Goal: Information Seeking & Learning: Learn about a topic

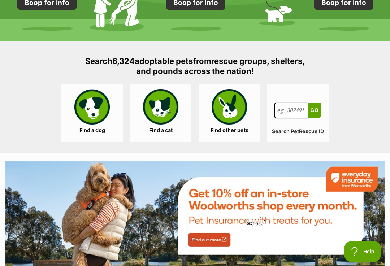
scroll to position [695, 0]
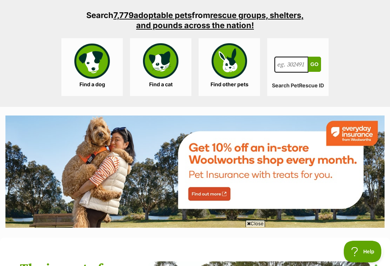
click at [95, 79] on link "Find a dog" at bounding box center [91, 67] width 61 height 58
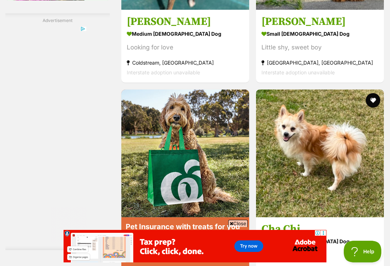
scroll to position [1313, 0]
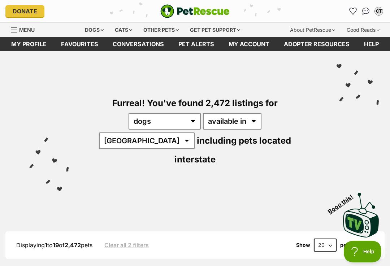
click at [29, 47] on link "My profile" at bounding box center [29, 44] width 50 height 14
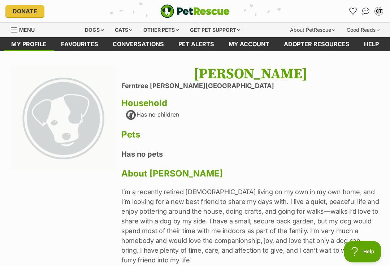
click at [81, 46] on link "Favourites" at bounding box center [80, 44] width 52 height 14
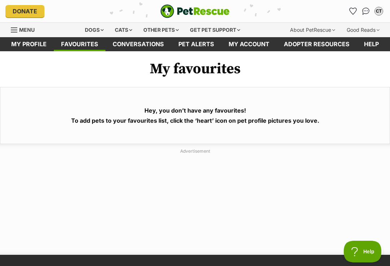
click at [137, 51] on link "Conversations" at bounding box center [138, 44] width 66 height 14
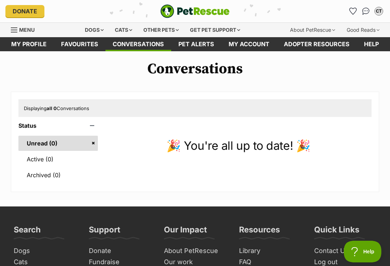
click at [259, 47] on link "My account" at bounding box center [248, 44] width 55 height 14
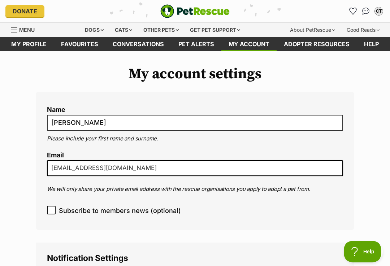
click at [87, 35] on div "Dogs" at bounding box center [94, 30] width 29 height 14
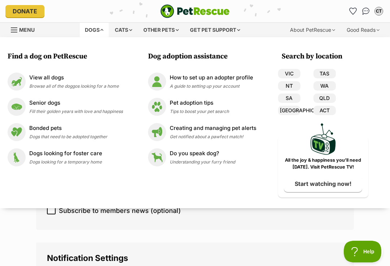
click at [42, 81] on p "View all dogs" at bounding box center [74, 78] width 90 height 8
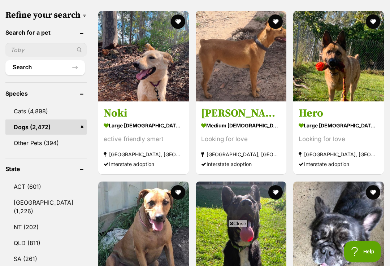
scroll to position [317, 0]
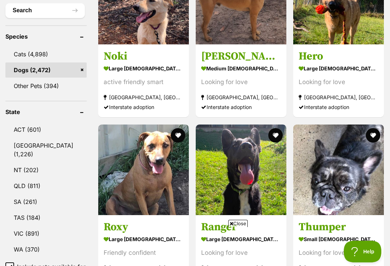
click at [26, 226] on link "VIC (891)" at bounding box center [45, 233] width 81 height 15
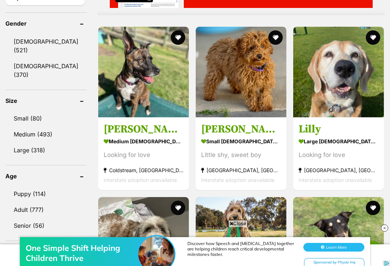
scroll to position [654, 0]
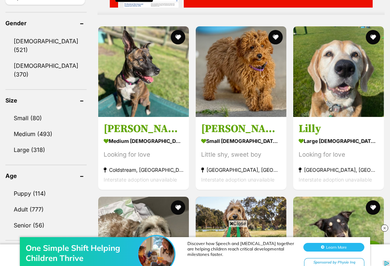
click at [221, 142] on strong "small male Dog" at bounding box center [241, 141] width 80 height 10
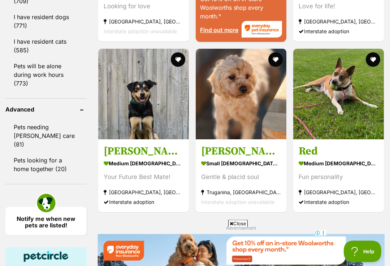
scroll to position [973, 0]
click at [214, 158] on h3 "[PERSON_NAME]" at bounding box center [241, 151] width 80 height 14
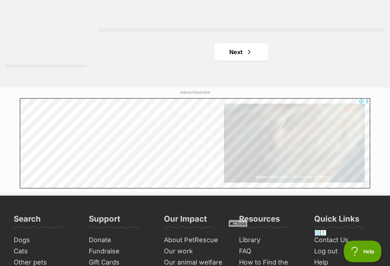
scroll to position [1623, 0]
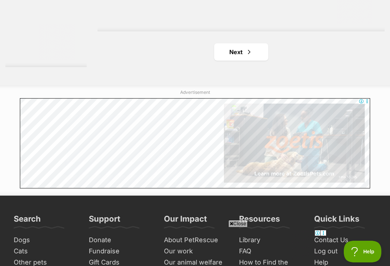
click at [245, 56] on span "Next page" at bounding box center [248, 52] width 7 height 9
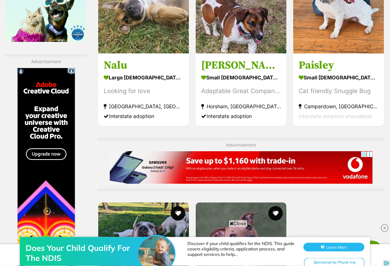
scroll to position [1292, 0]
click at [238, 72] on h3 "[PERSON_NAME]" at bounding box center [241, 65] width 80 height 14
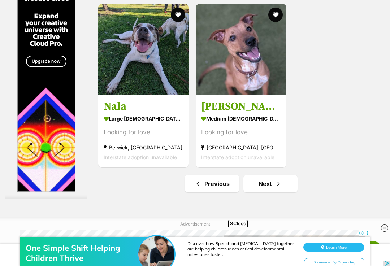
scroll to position [0, 0]
click at [273, 192] on link "Next" at bounding box center [270, 183] width 54 height 17
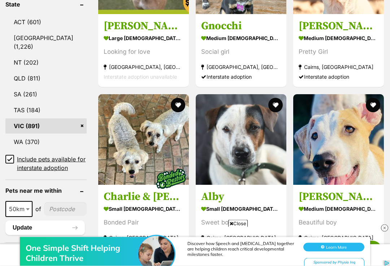
scroll to position [424, 0]
click link "VIC (891)"
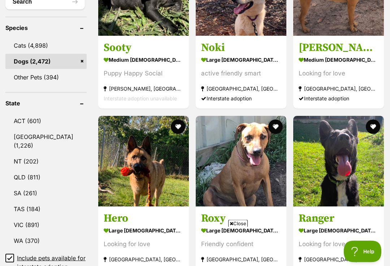
scroll to position [325, 0]
click at [21, 217] on link "VIC (891)" at bounding box center [45, 224] width 81 height 15
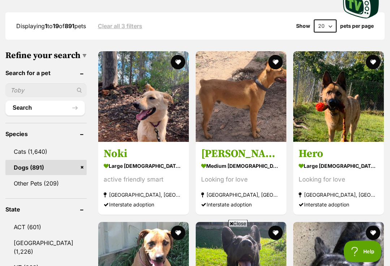
scroll to position [348, 0]
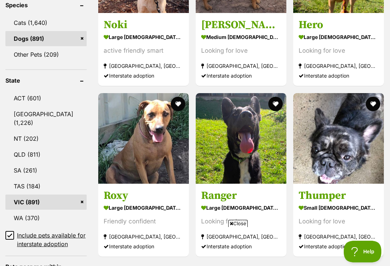
click at [9, 231] on input "Include pets available for interstate adoption" at bounding box center [9, 235] width 9 height 9
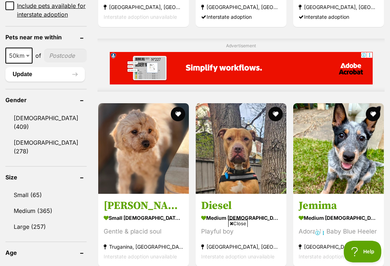
click at [25, 187] on link "Small (65)" at bounding box center [45, 194] width 81 height 15
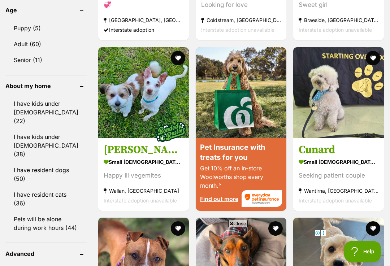
click at [317, 157] on h3 "Cunard" at bounding box center [339, 150] width 80 height 14
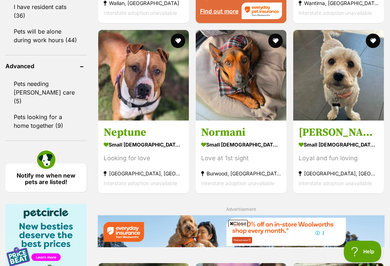
click at [325, 150] on strong "small female Dog" at bounding box center [339, 144] width 80 height 10
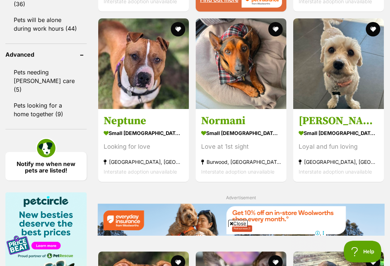
scroll to position [987, 0]
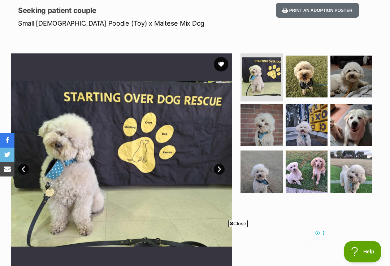
scroll to position [96, 0]
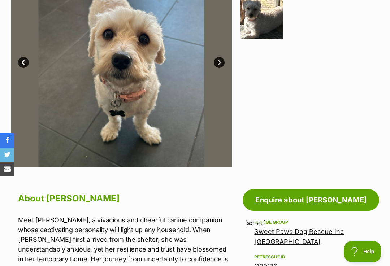
scroll to position [201, 0]
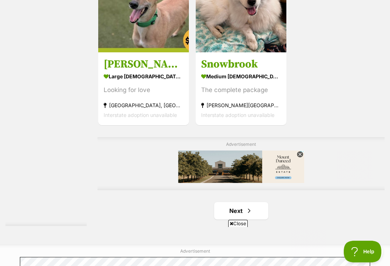
scroll to position [1530, 0]
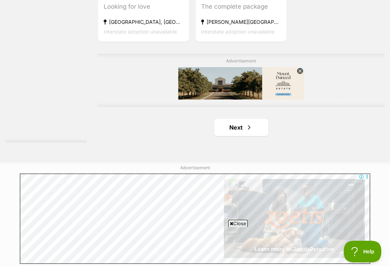
click at [245, 132] on span "Next page" at bounding box center [248, 127] width 7 height 9
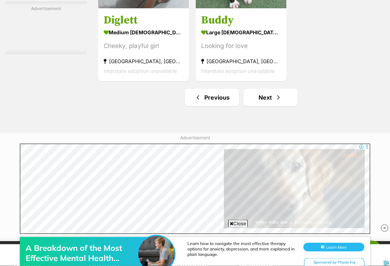
scroll to position [1560, 0]
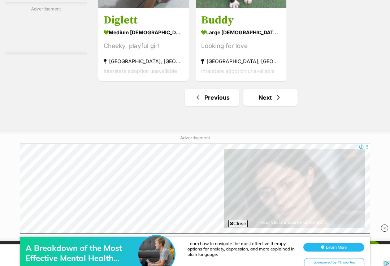
click at [273, 106] on link "Next" at bounding box center [270, 97] width 54 height 17
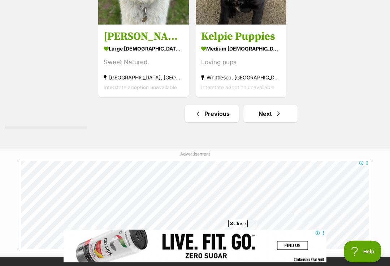
scroll to position [1707, 0]
click at [276, 122] on link "Next" at bounding box center [270, 113] width 54 height 17
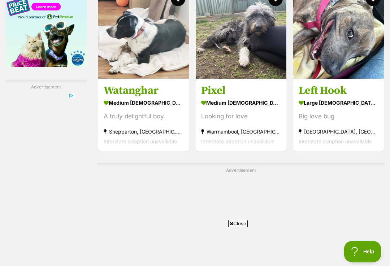
scroll to position [1244, 0]
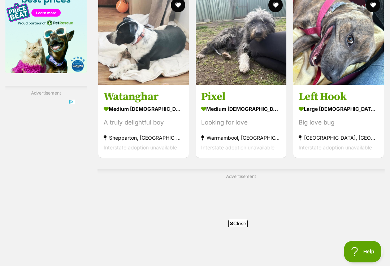
click at [237, 104] on h3 "Pixel" at bounding box center [241, 97] width 80 height 14
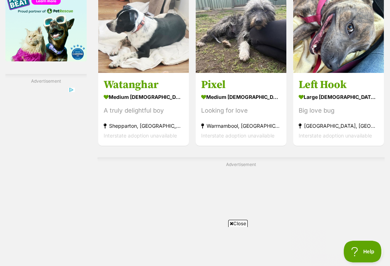
scroll to position [0, 0]
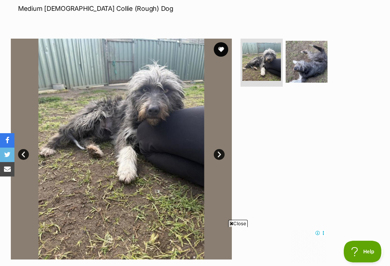
scroll to position [111, 0]
